Goal: Task Accomplishment & Management: Use online tool/utility

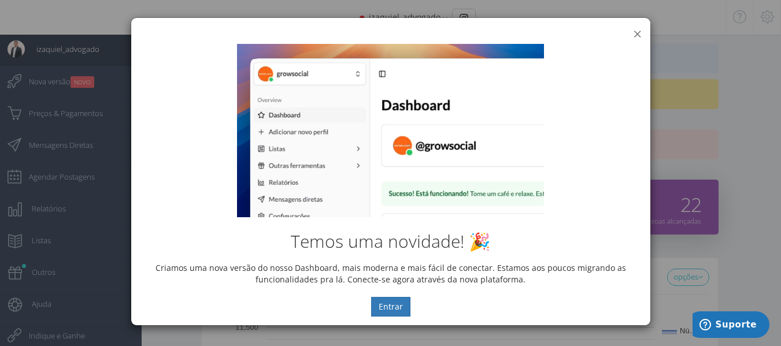
click at [636, 32] on button "×" at bounding box center [637, 34] width 9 height 16
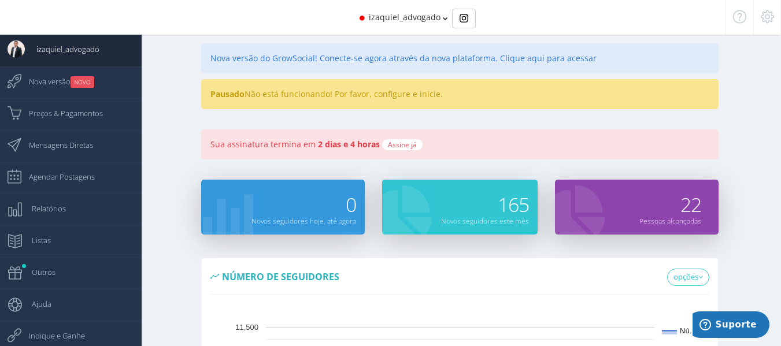
click at [436, 20] on span "izaquiel_advogado" at bounding box center [405, 17] width 72 height 11
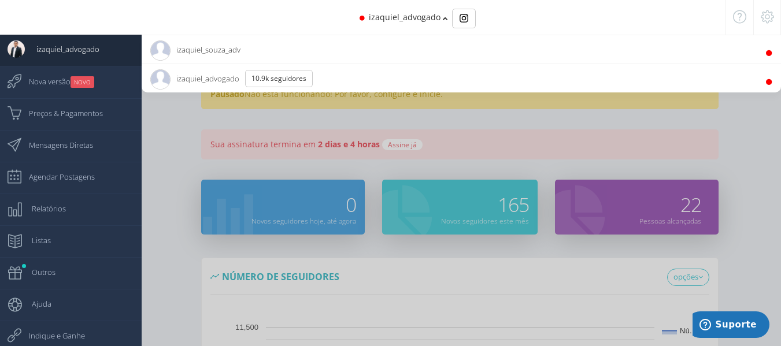
click at [205, 46] on span "izaquiel_souza_adv 470 Seguidores" at bounding box center [195, 49] width 90 height 29
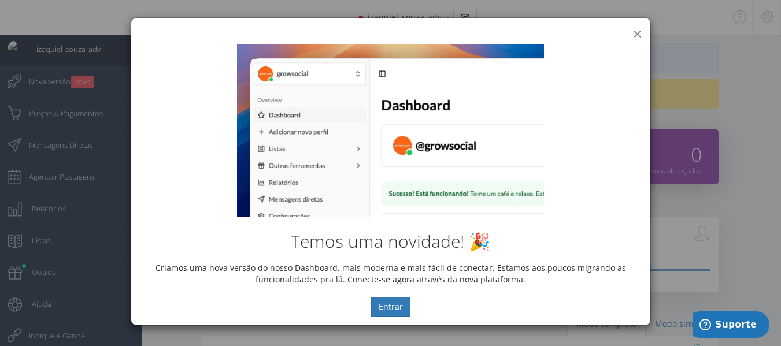
click at [638, 31] on button "×" at bounding box center [637, 34] width 9 height 16
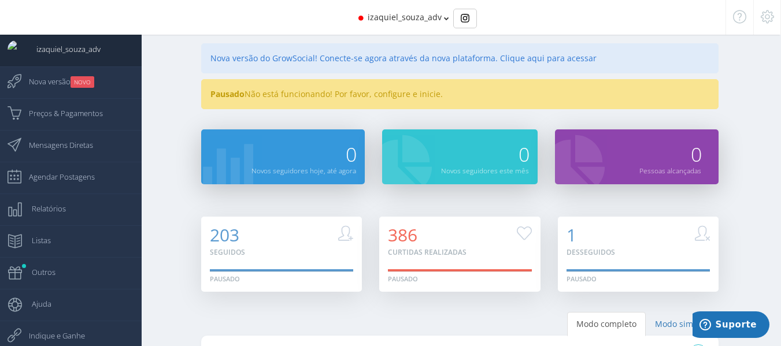
click at [301, 94] on div "Pausado Não está funcionando! Por favor, configure e inicie." at bounding box center [460, 94] width 518 height 30
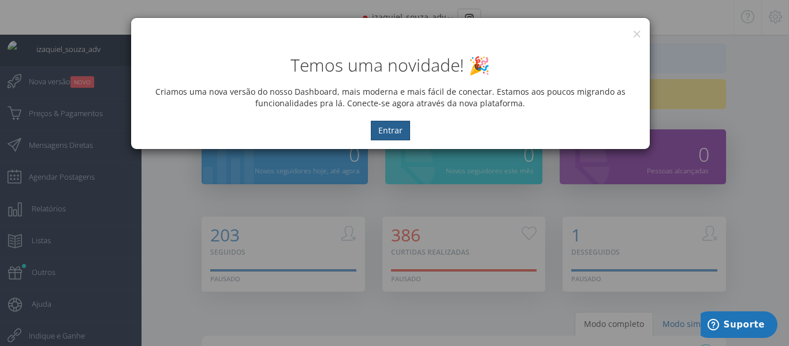
click at [388, 129] on button "Entrar" at bounding box center [390, 131] width 39 height 20
